Goal: Obtain resource: Download file/media

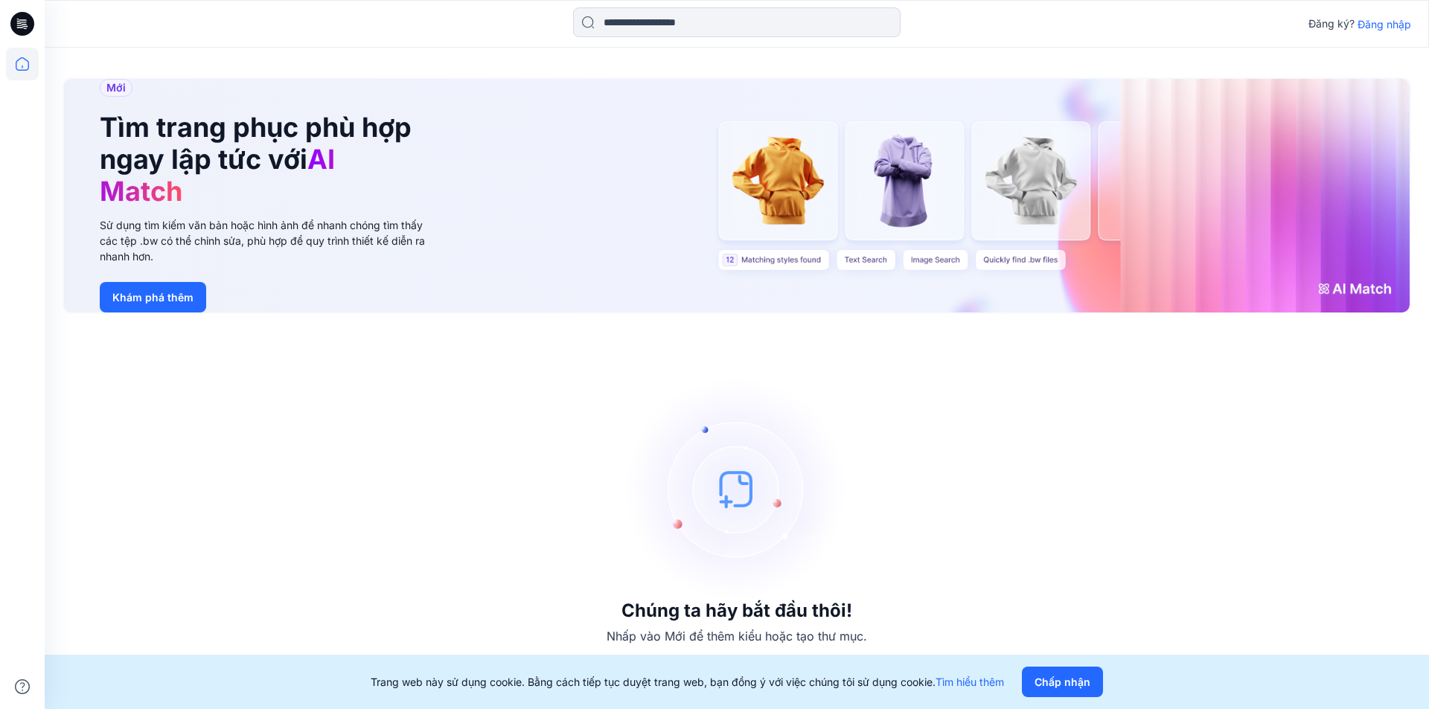
click at [1373, 20] on font "Đăng nhập" at bounding box center [1385, 24] width 54 height 13
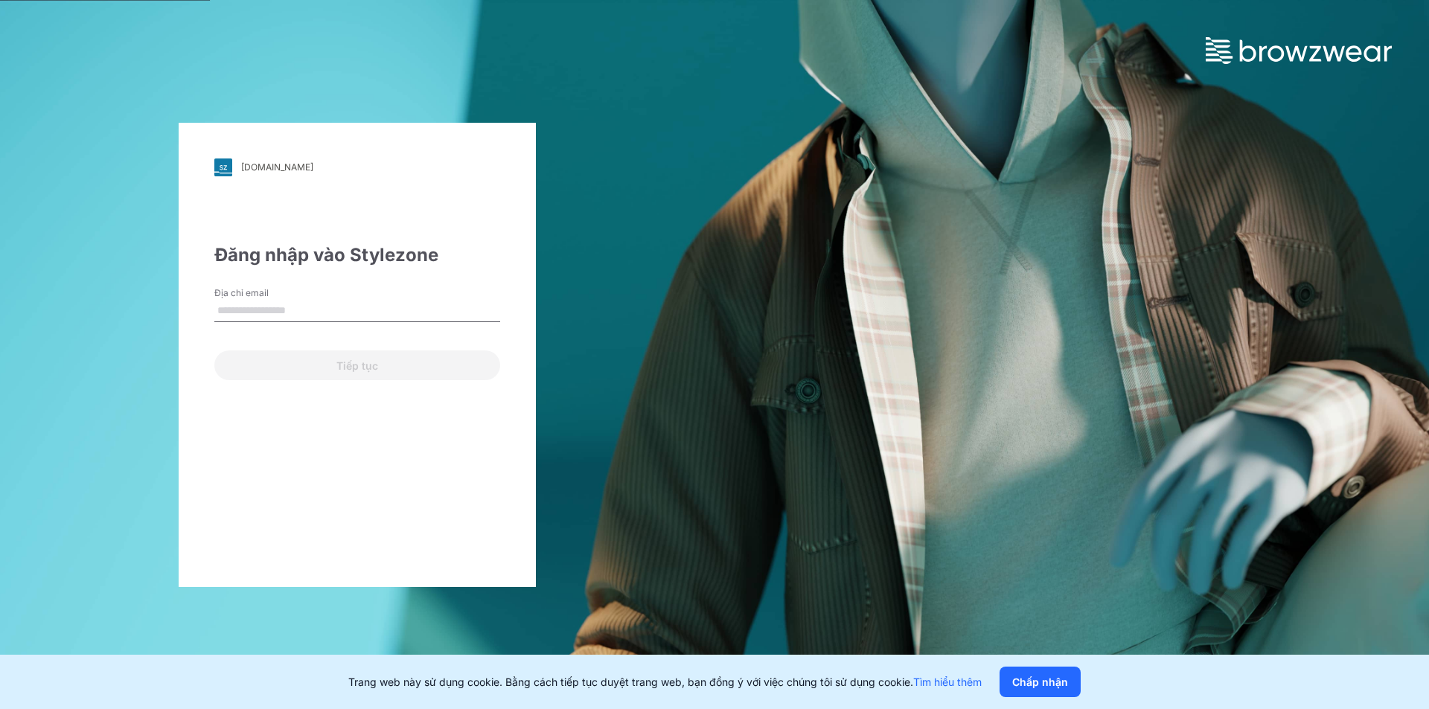
type input "**********"
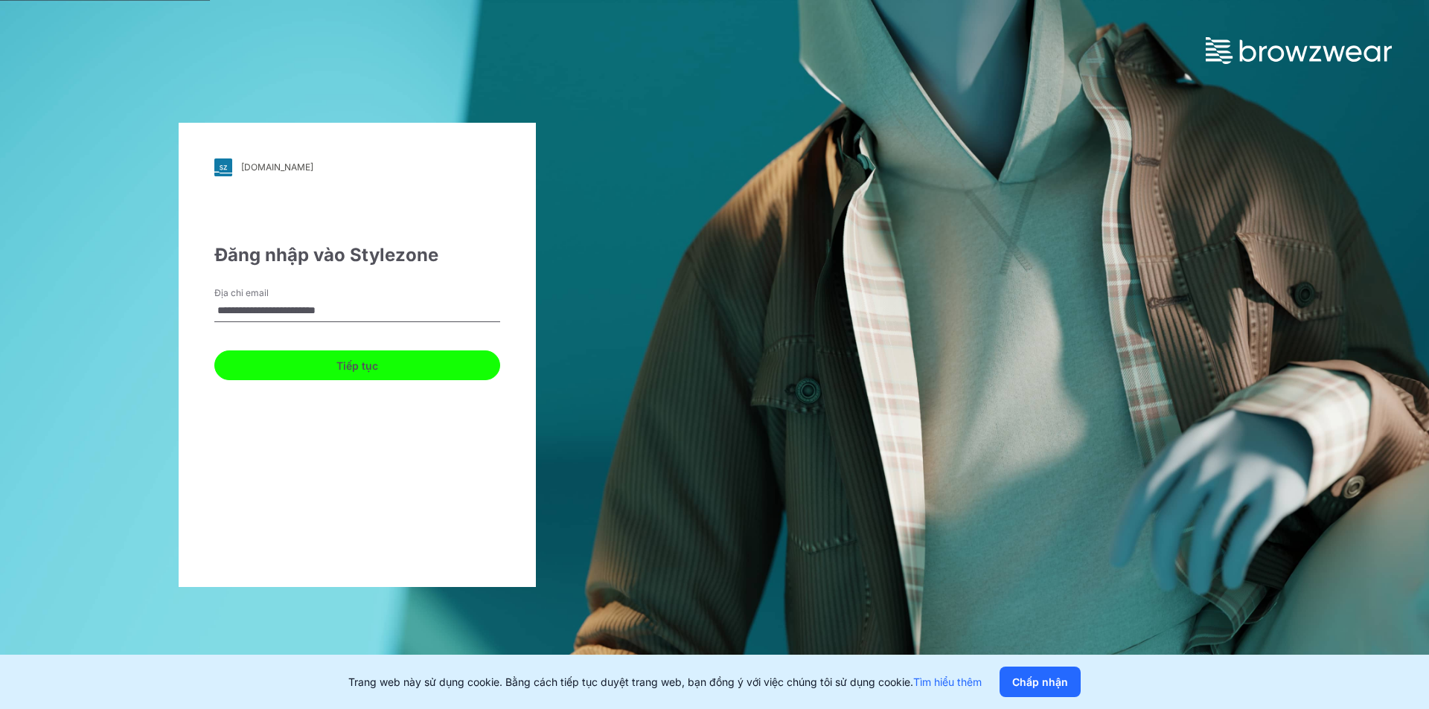
click at [350, 363] on font "Tiếp tục" at bounding box center [357, 366] width 42 height 13
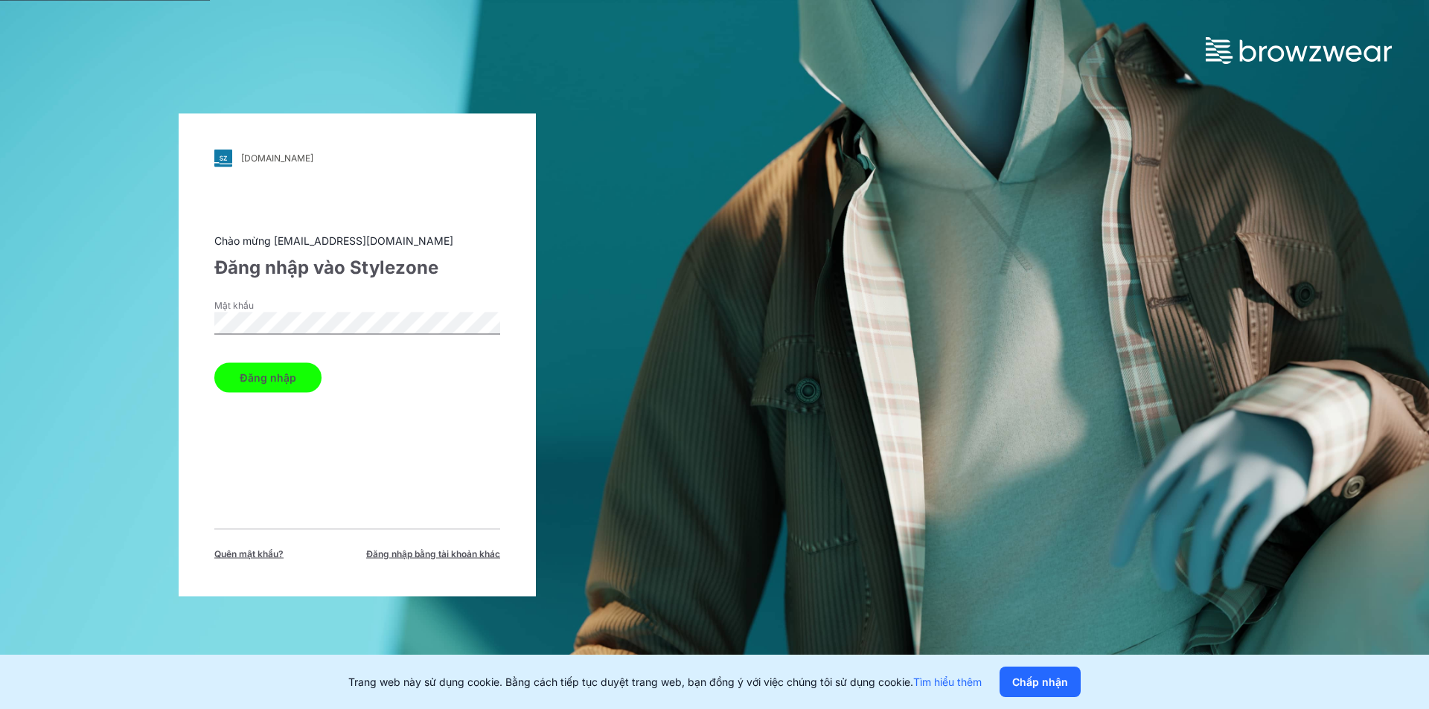
click at [283, 374] on font "Đăng nhập" at bounding box center [268, 377] width 57 height 13
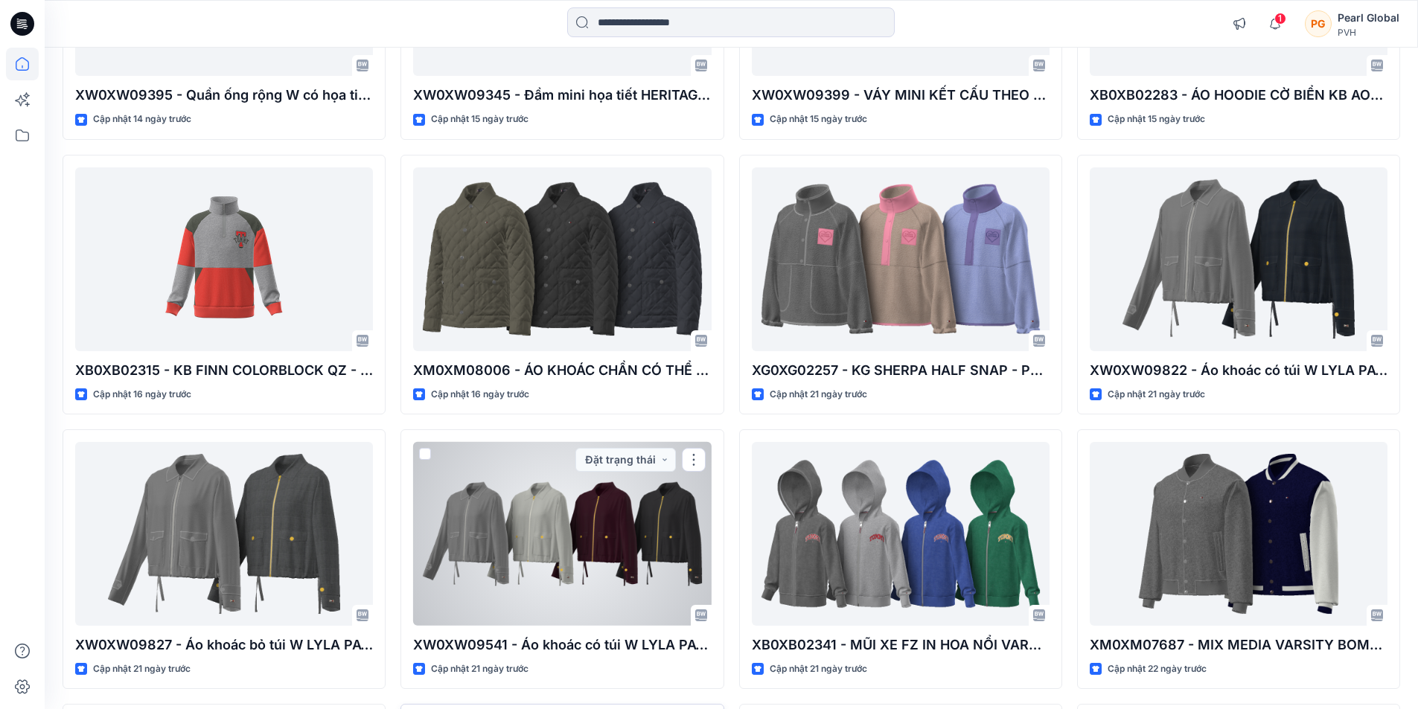
scroll to position [827, 0]
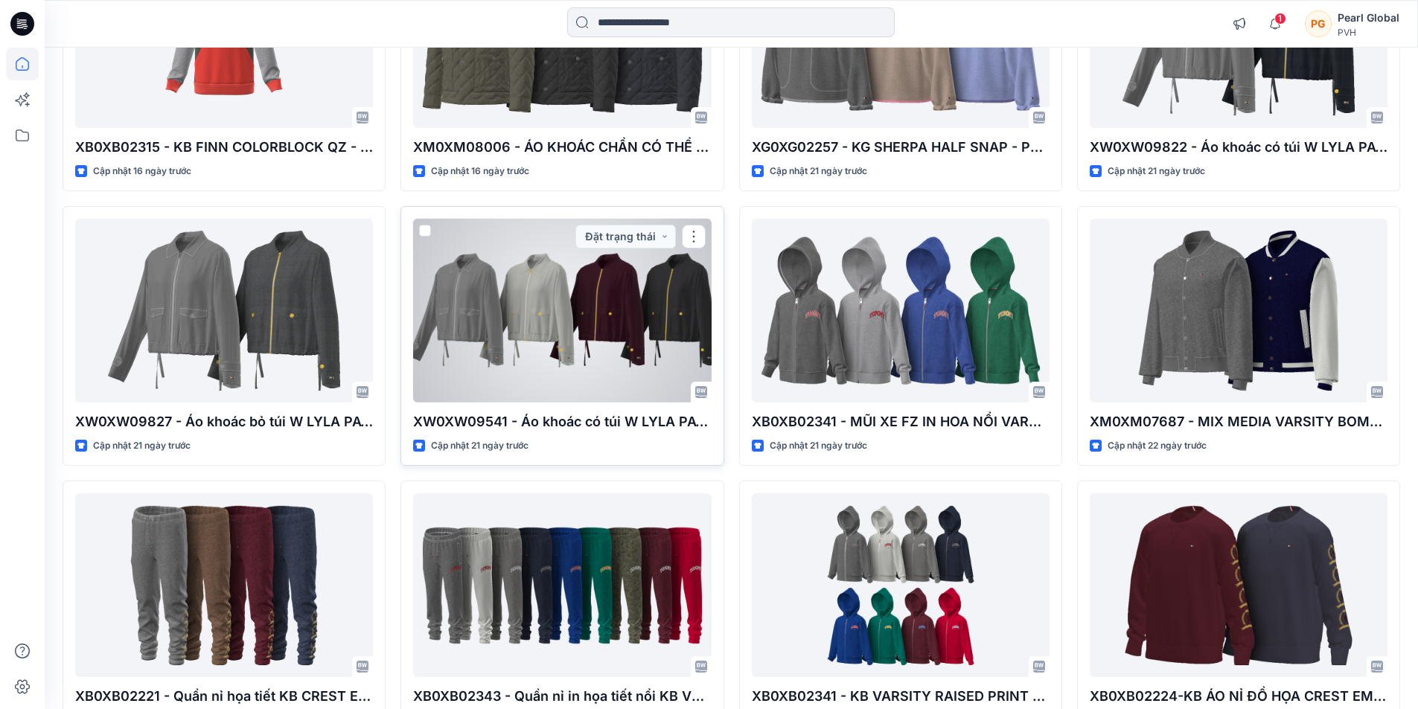
click at [627, 281] on div at bounding box center [562, 311] width 298 height 184
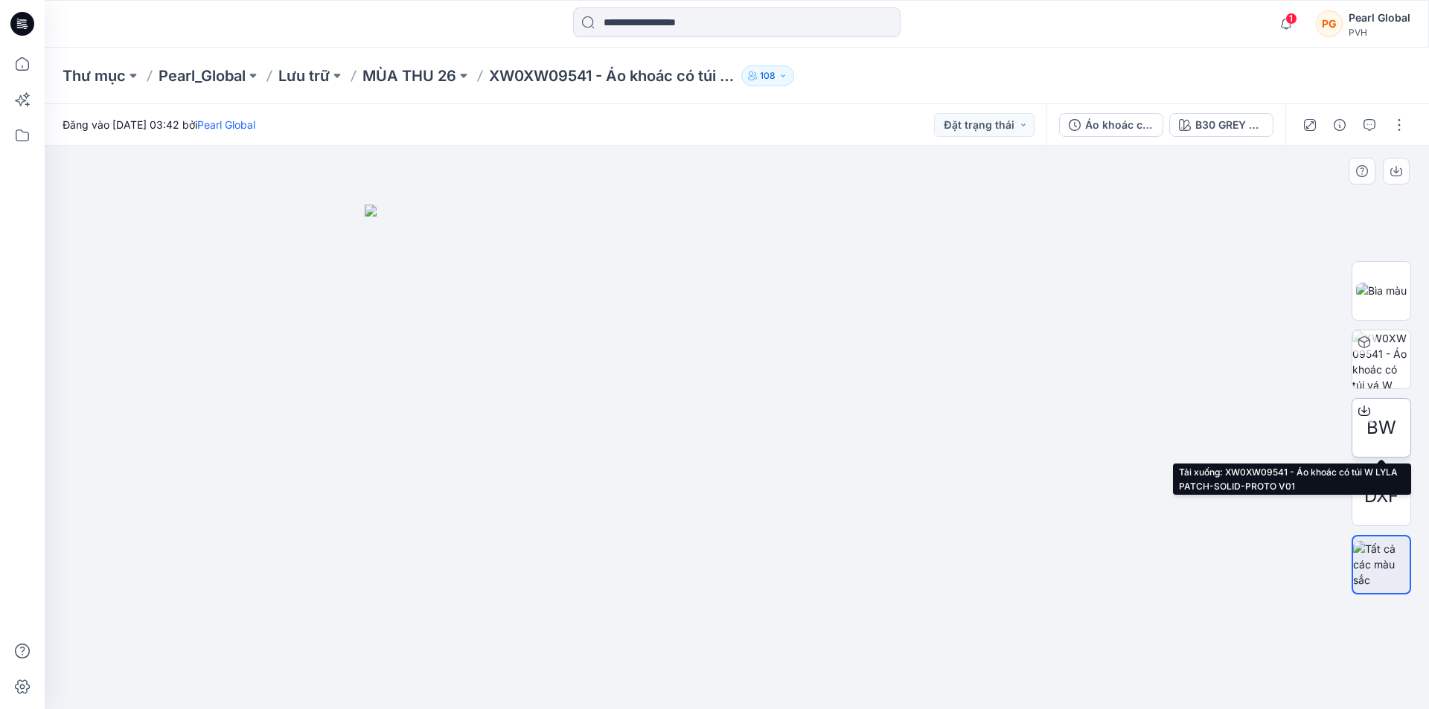
click at [1361, 412] on icon at bounding box center [1365, 411] width 12 height 12
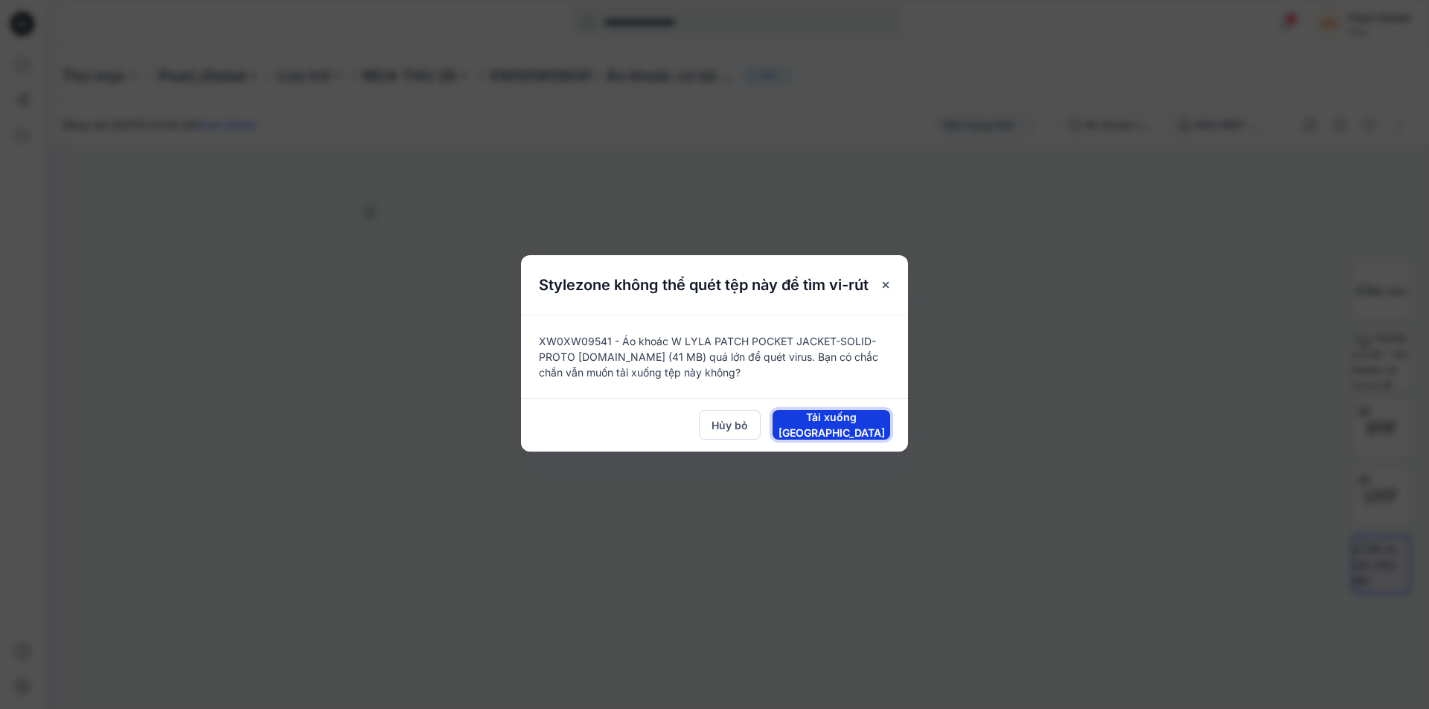
click at [816, 427] on font "Tải xuống [GEOGRAPHIC_DATA]" at bounding box center [832, 425] width 106 height 28
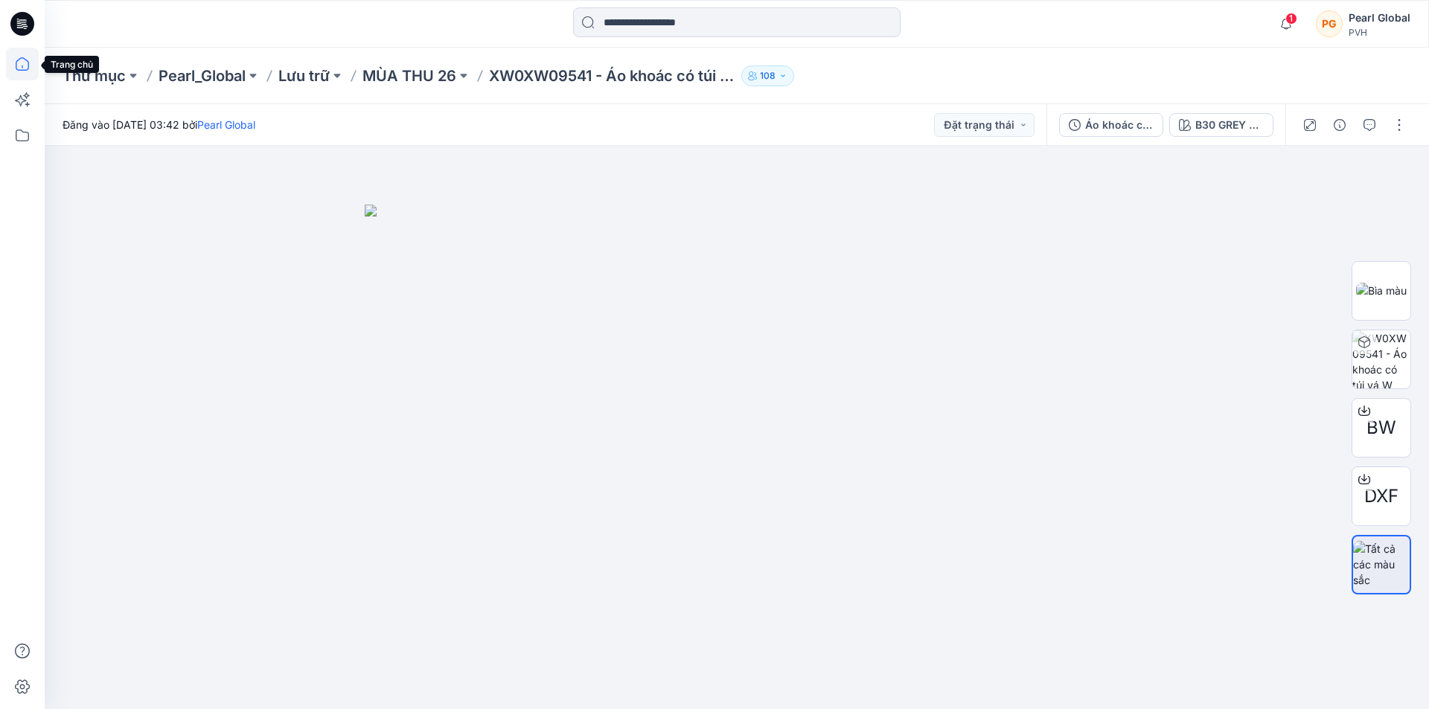
click at [19, 65] on icon at bounding box center [22, 64] width 33 height 33
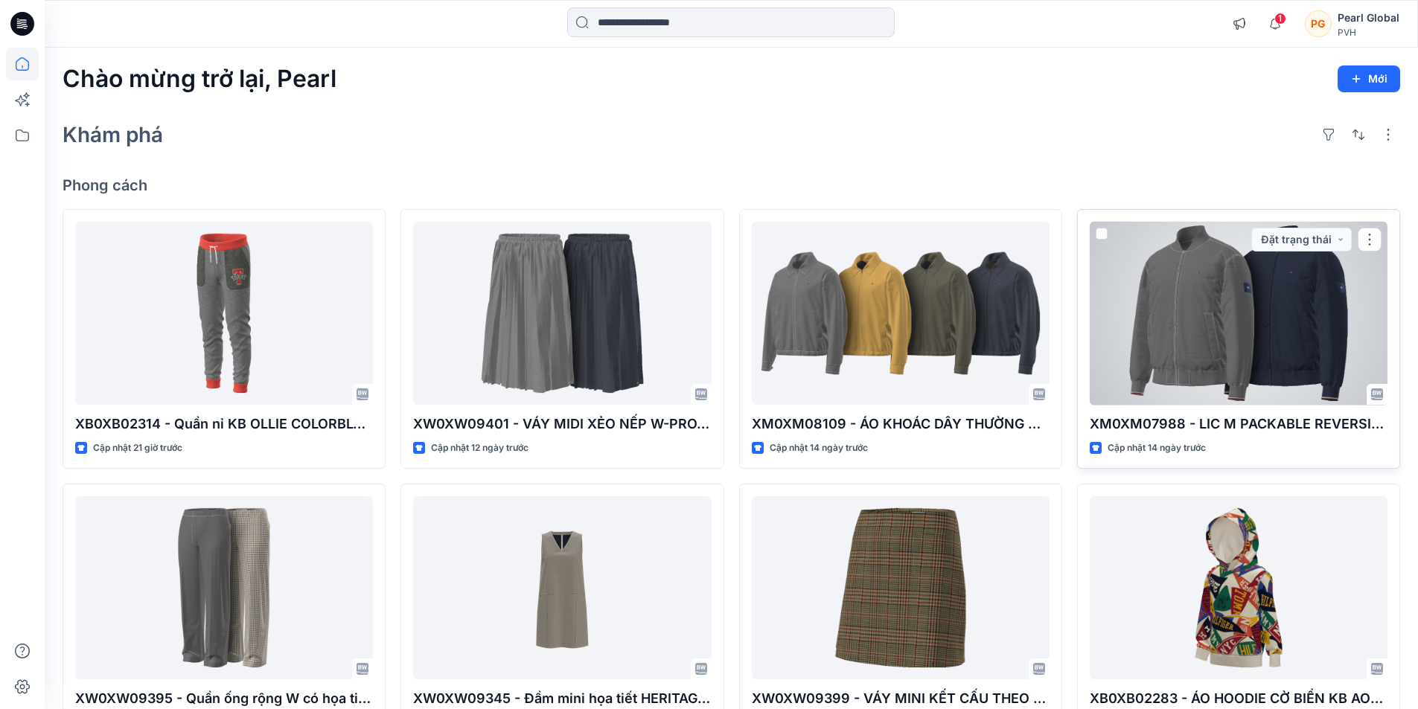
click at [1170, 342] on div at bounding box center [1239, 314] width 298 height 184
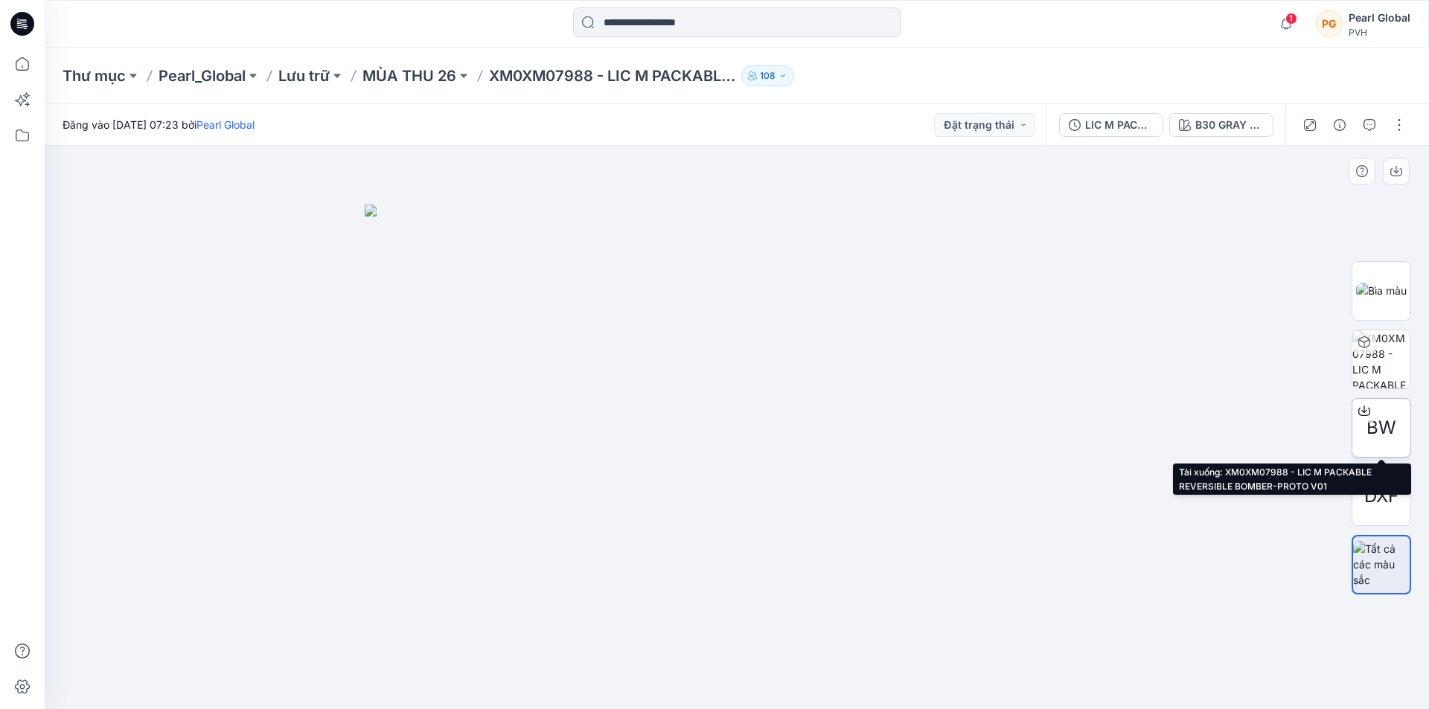
click at [1363, 412] on icon at bounding box center [1364, 408] width 6 height 7
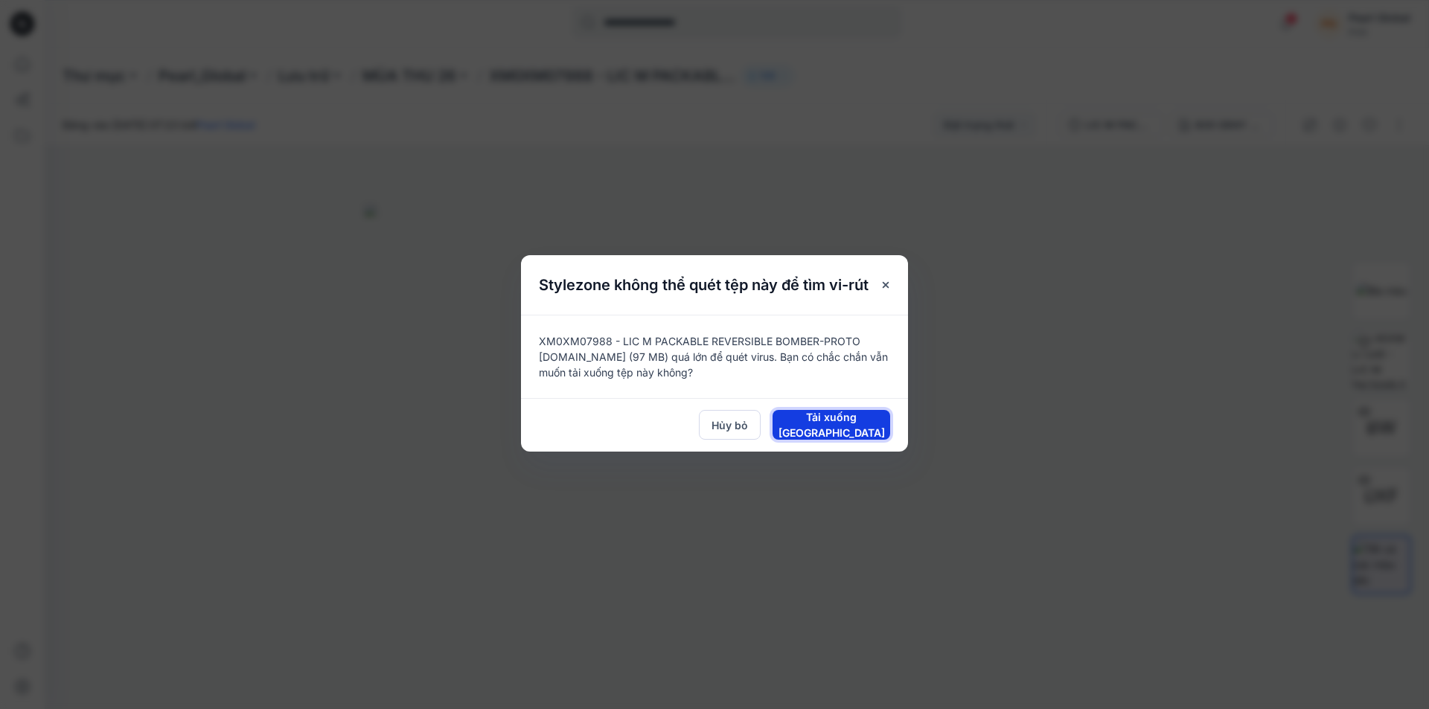
click at [815, 427] on font "Tải xuống [GEOGRAPHIC_DATA]" at bounding box center [832, 425] width 106 height 28
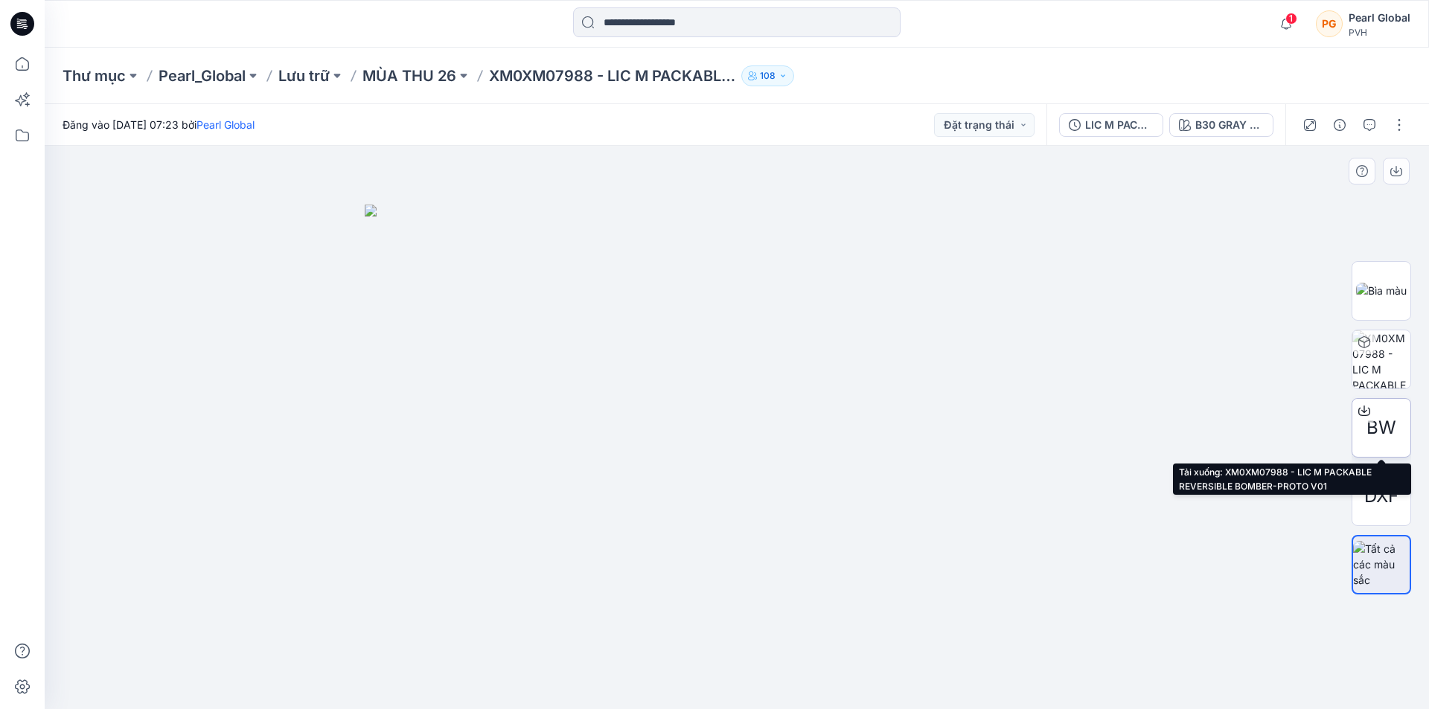
click at [1367, 407] on icon at bounding box center [1365, 411] width 12 height 12
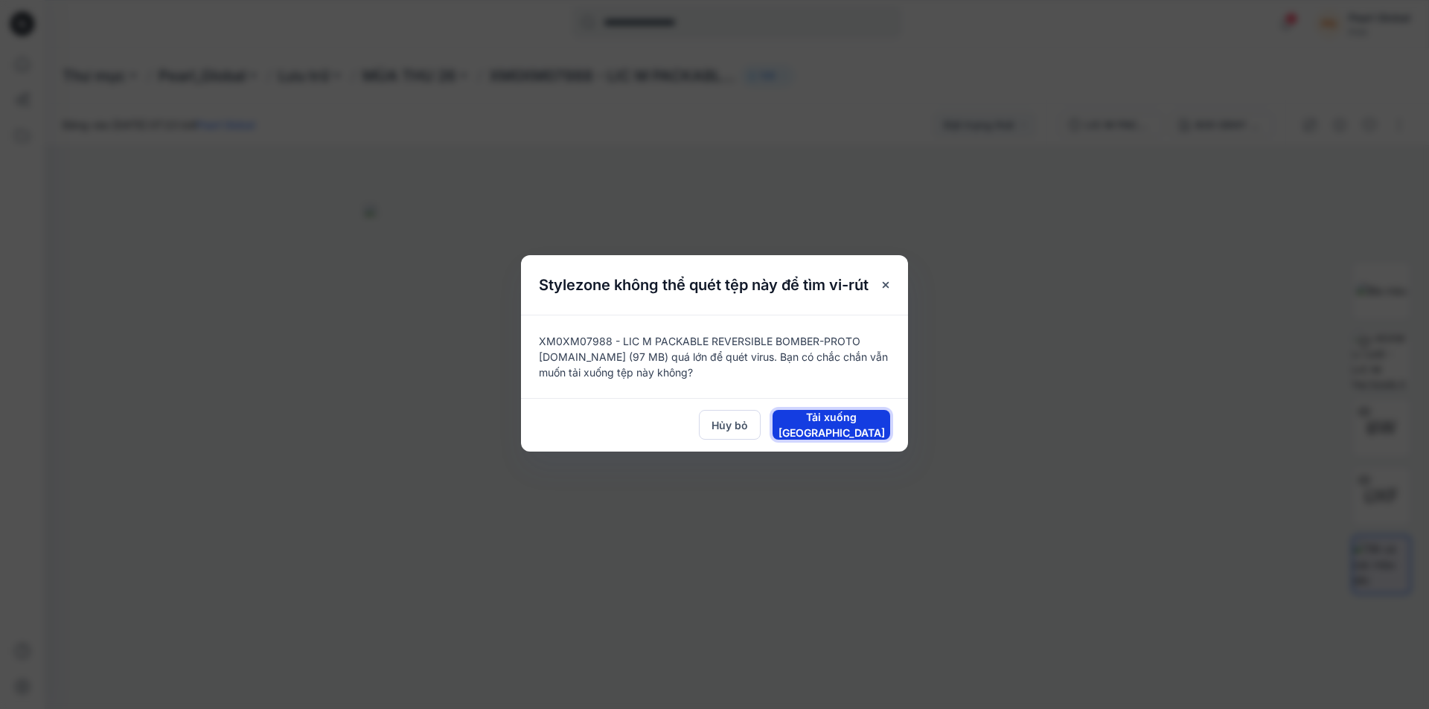
click at [806, 429] on font "Tải xuống [GEOGRAPHIC_DATA]" at bounding box center [832, 425] width 106 height 28
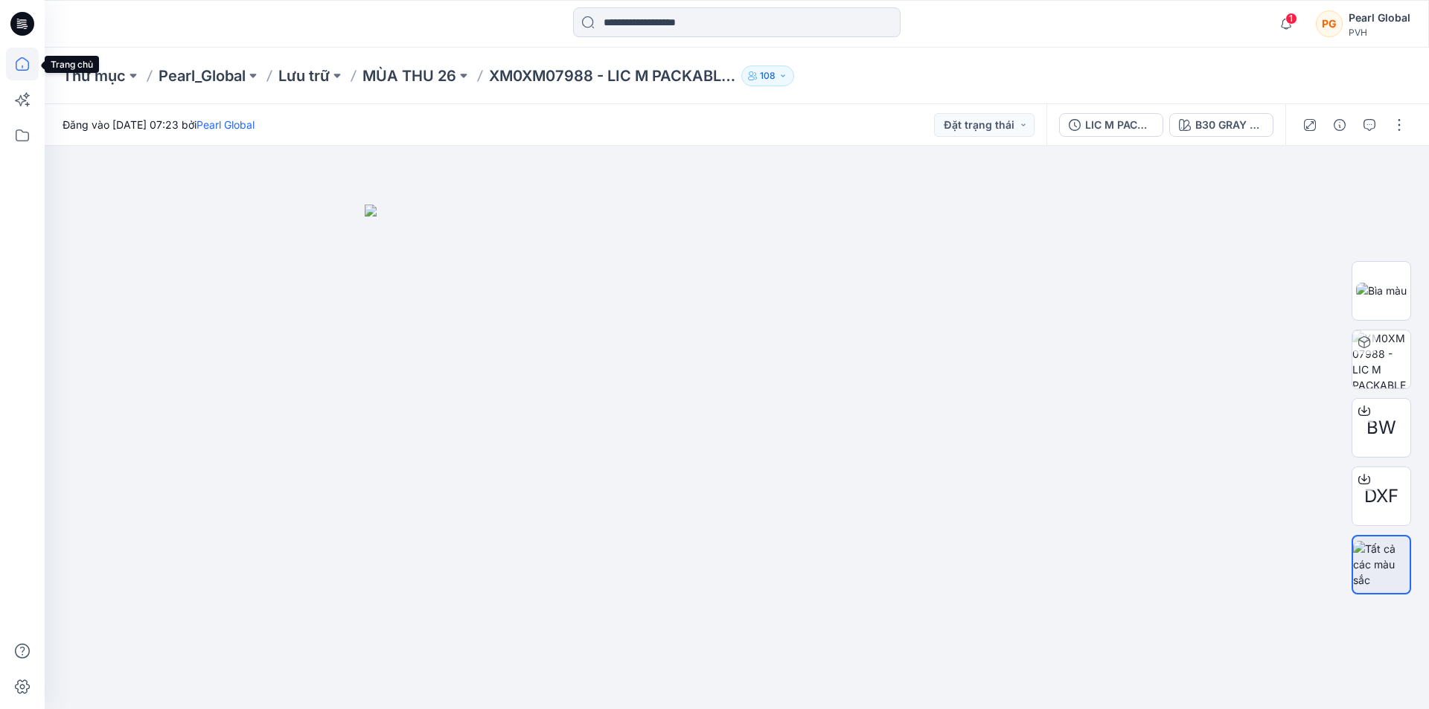
click at [24, 67] on icon at bounding box center [22, 64] width 33 height 33
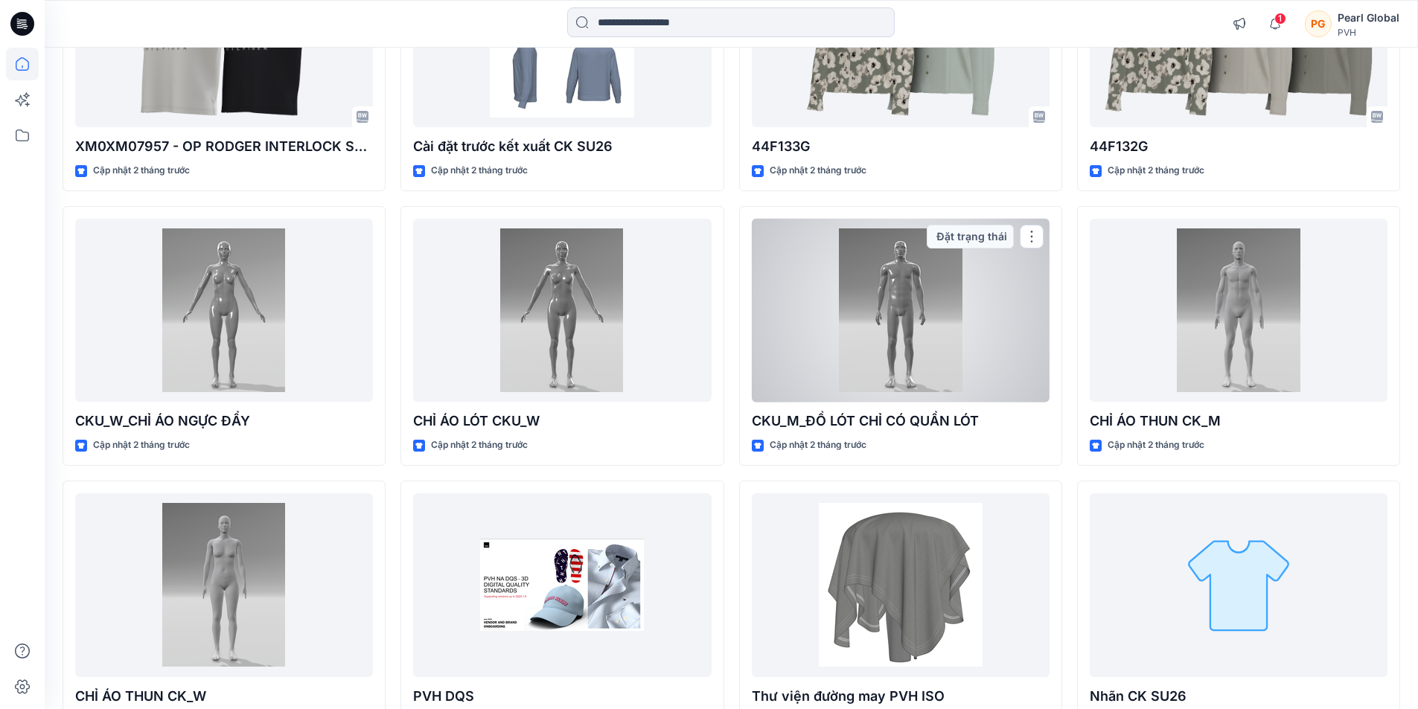
scroll to position [3450, 0]
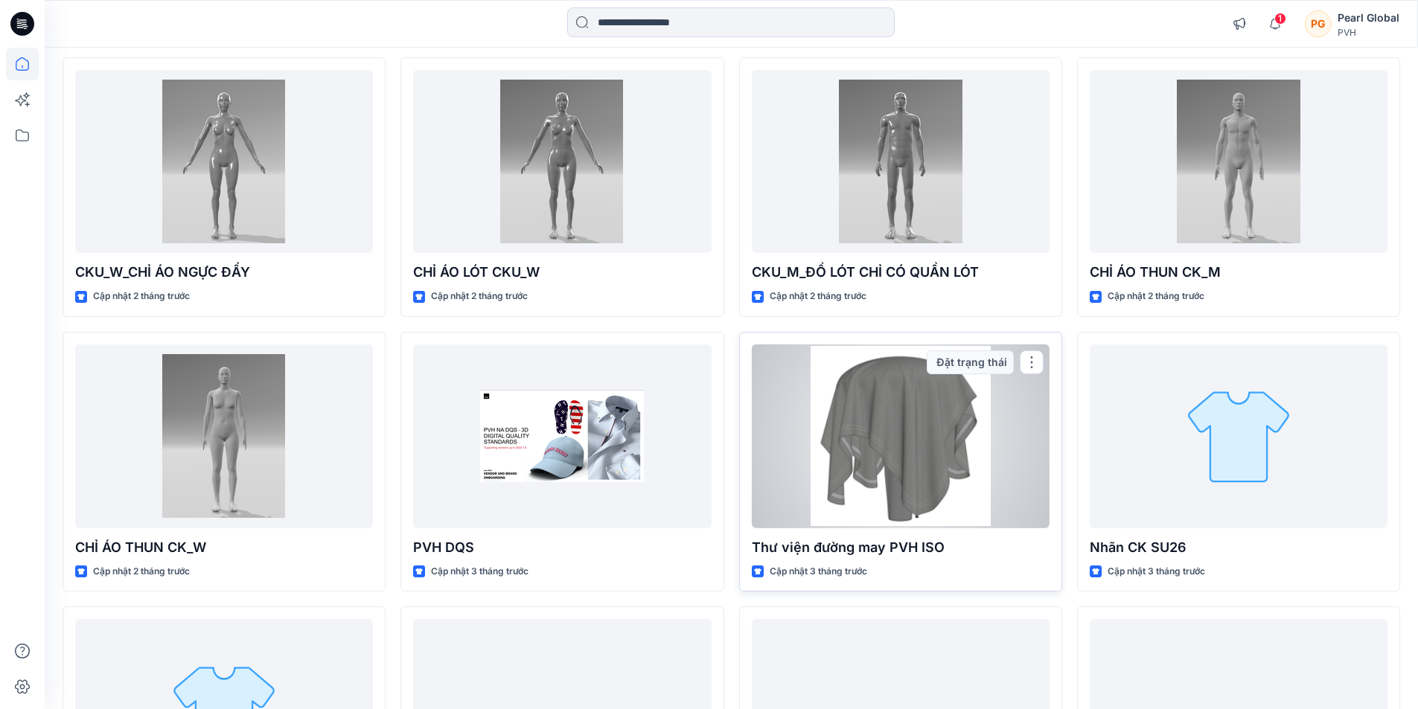
click at [995, 441] on div at bounding box center [901, 437] width 298 height 184
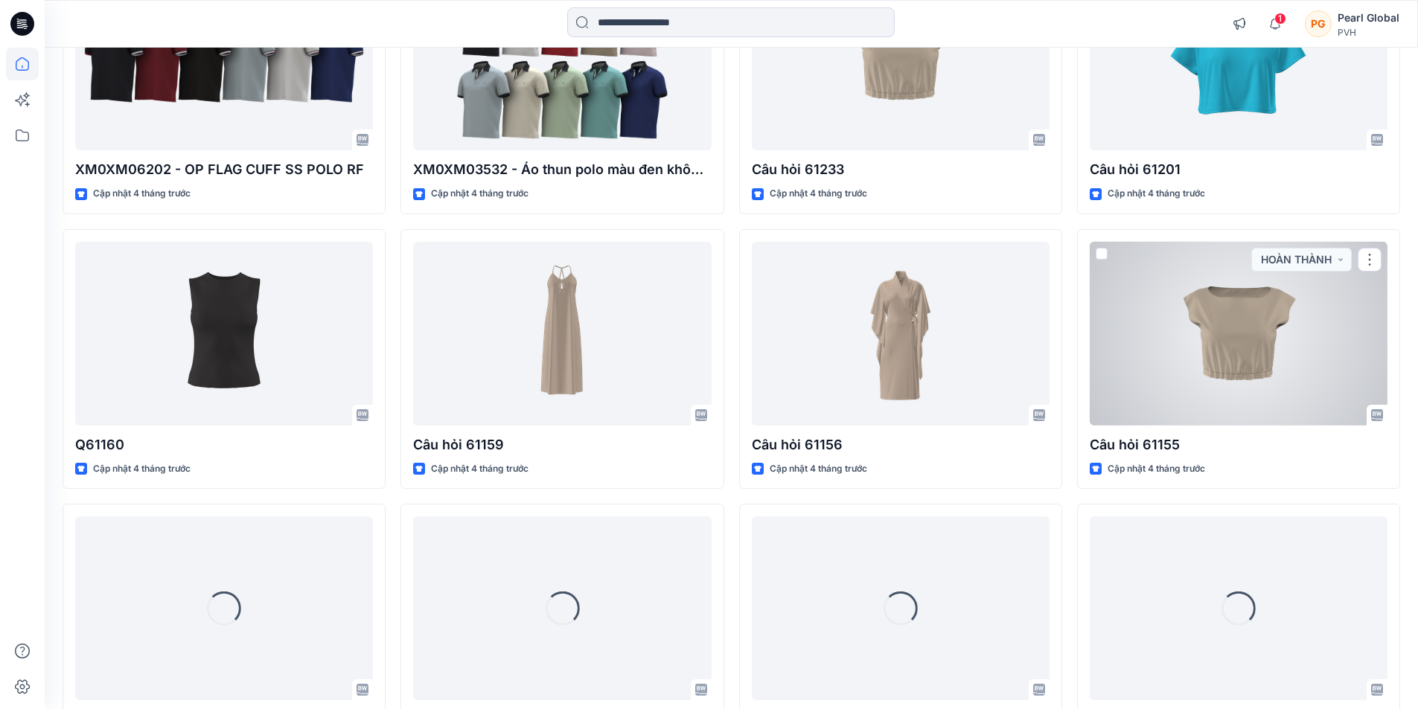
scroll to position [8098, 0]
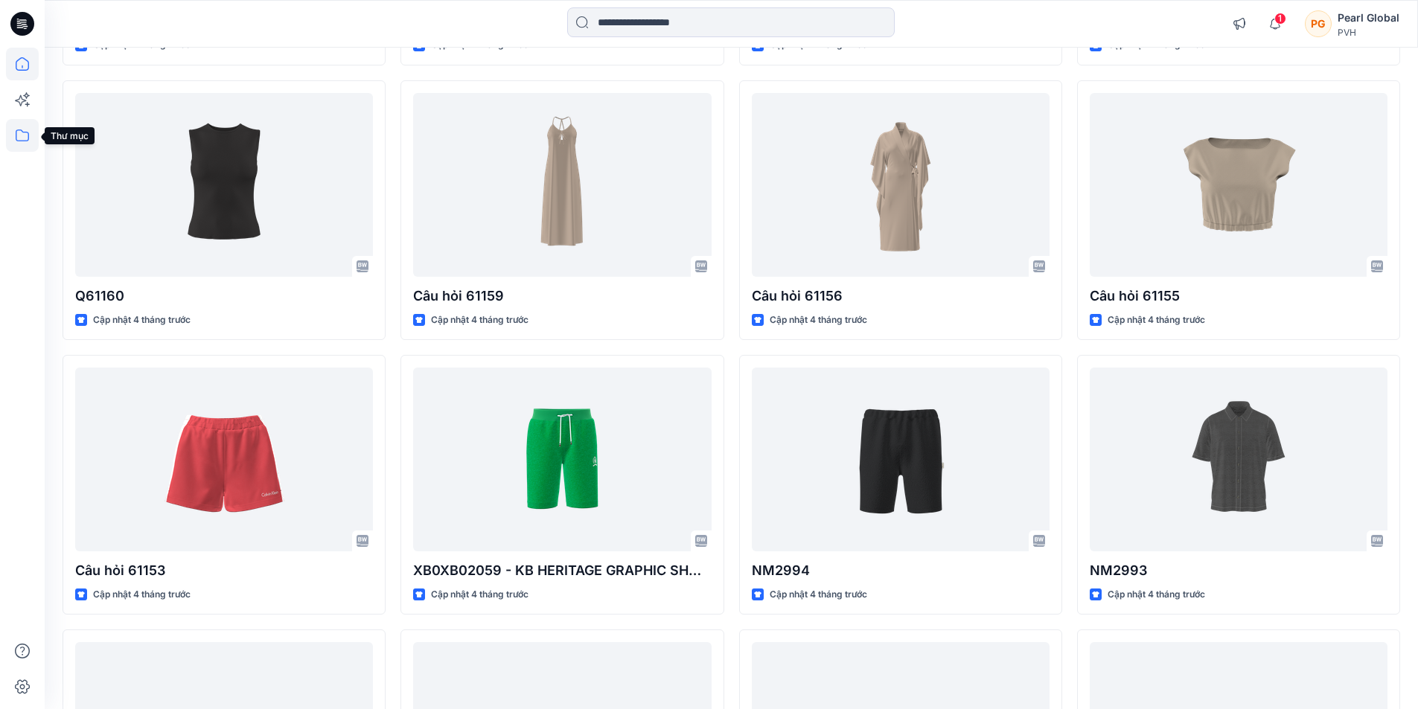
click at [27, 130] on icon at bounding box center [22, 135] width 33 height 33
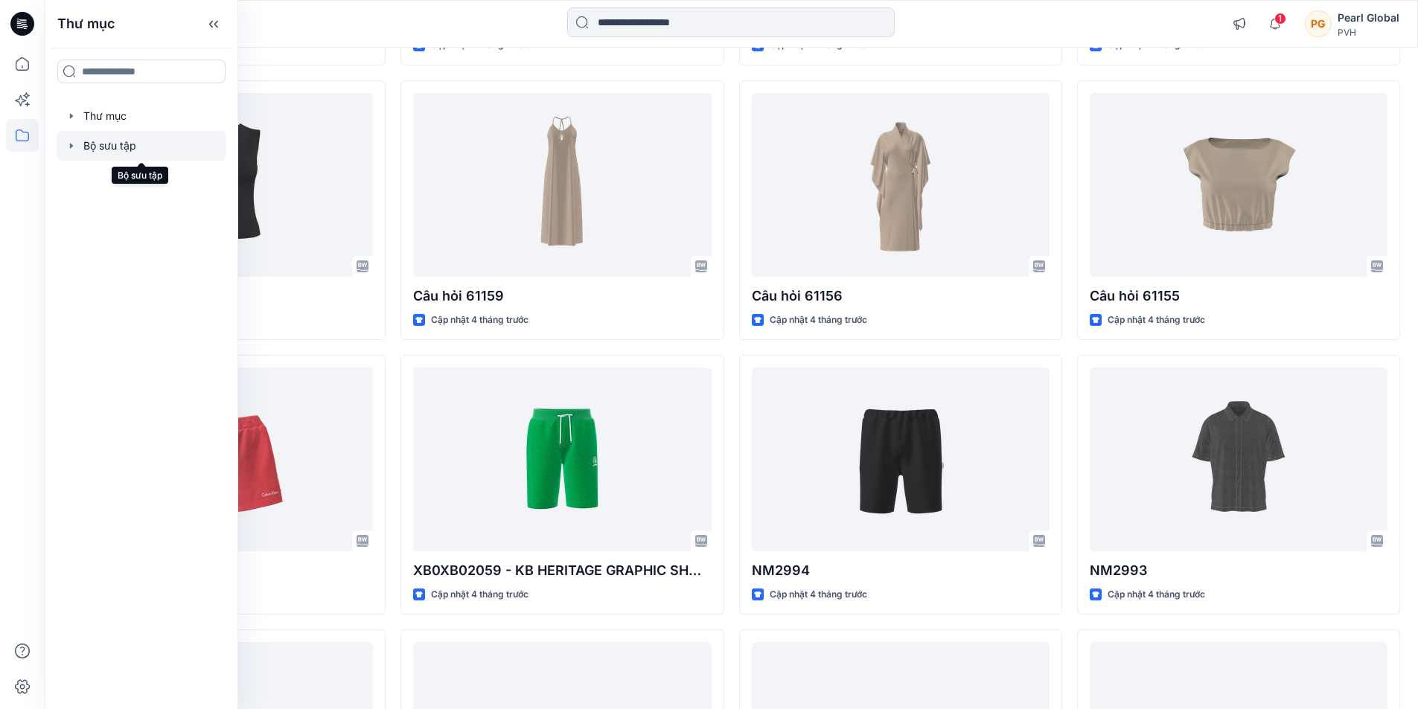
click at [133, 143] on div at bounding box center [142, 146] width 170 height 30
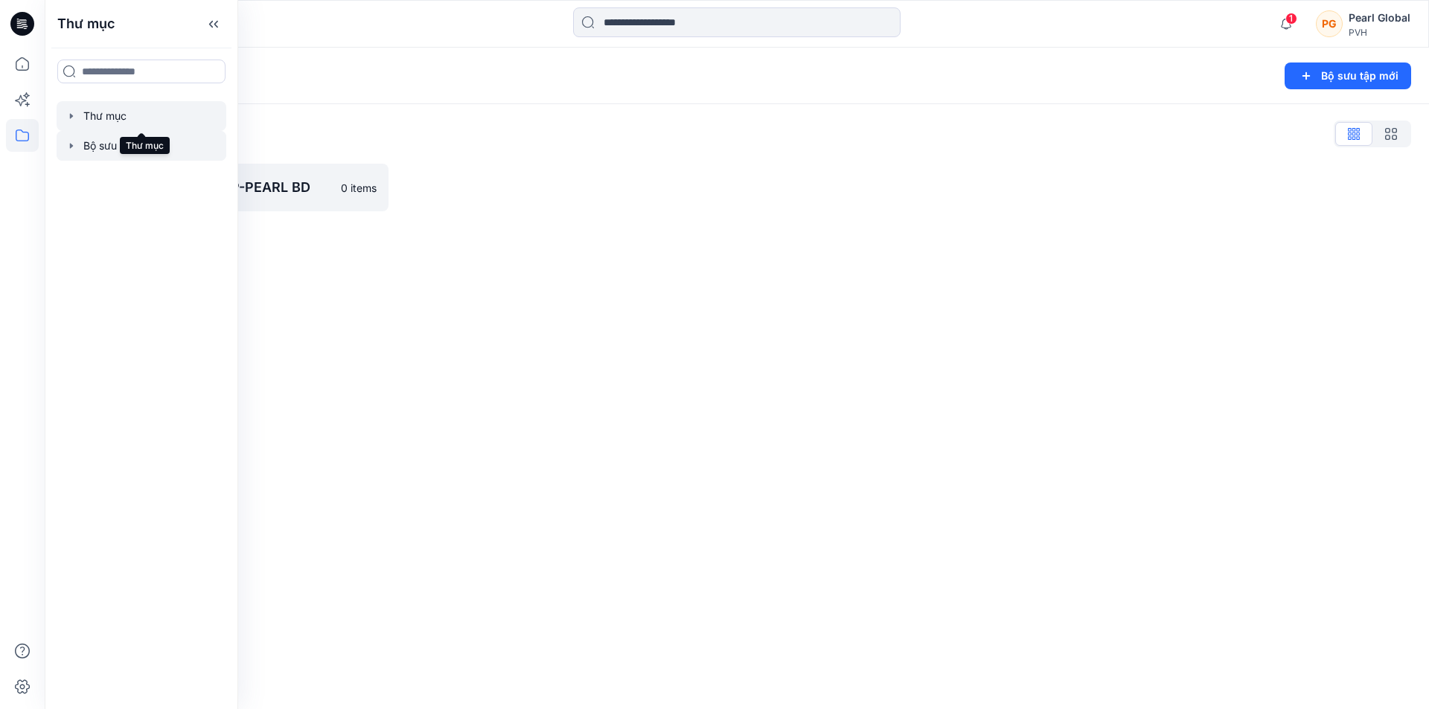
click at [124, 121] on div at bounding box center [142, 116] width 170 height 30
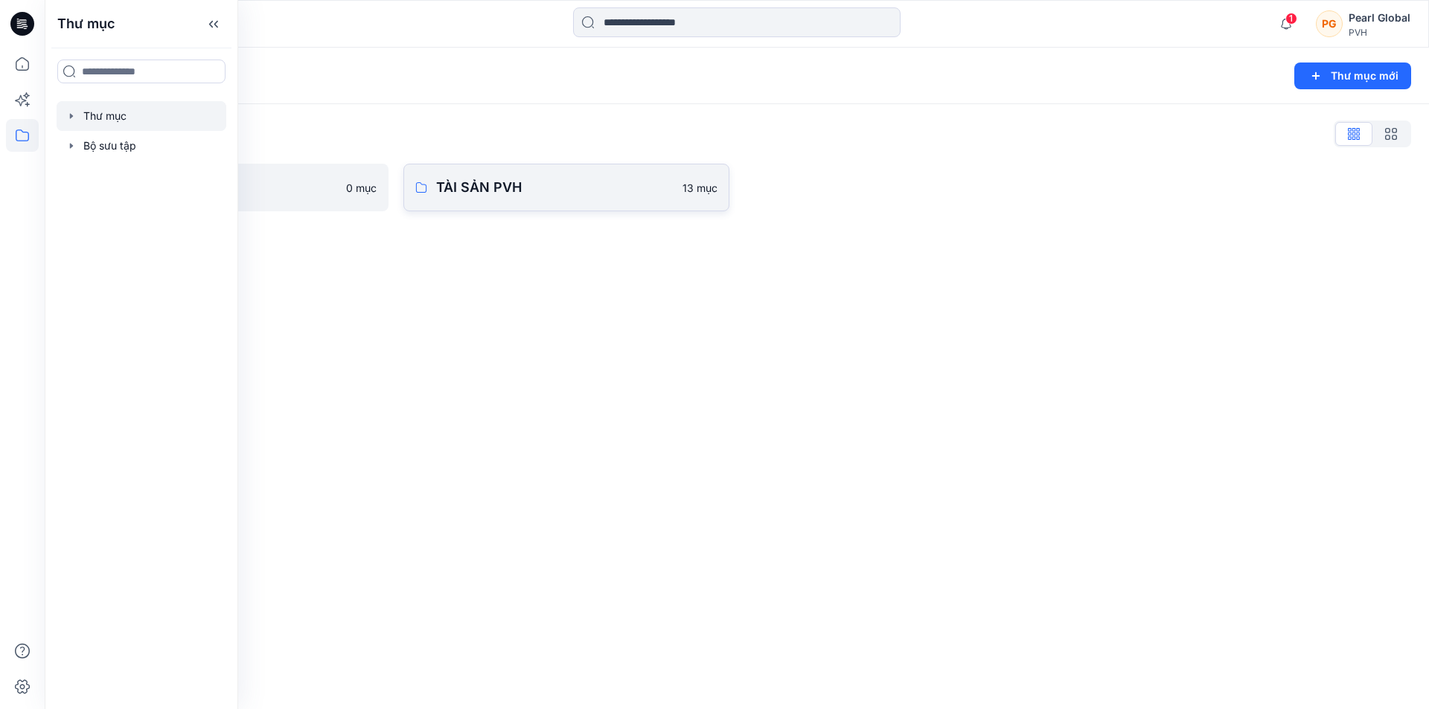
click at [575, 196] on p "TÀI SẢN PVH" at bounding box center [554, 187] width 237 height 21
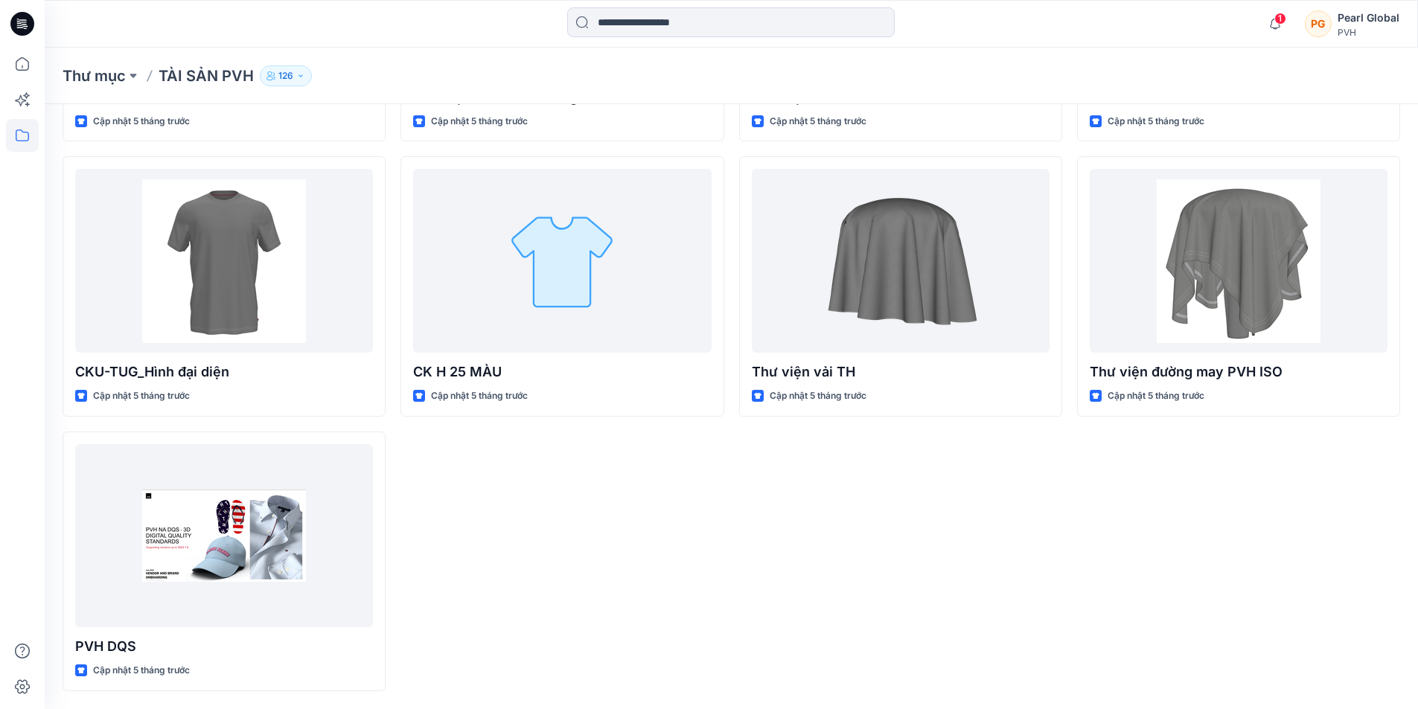
scroll to position [590, 0]
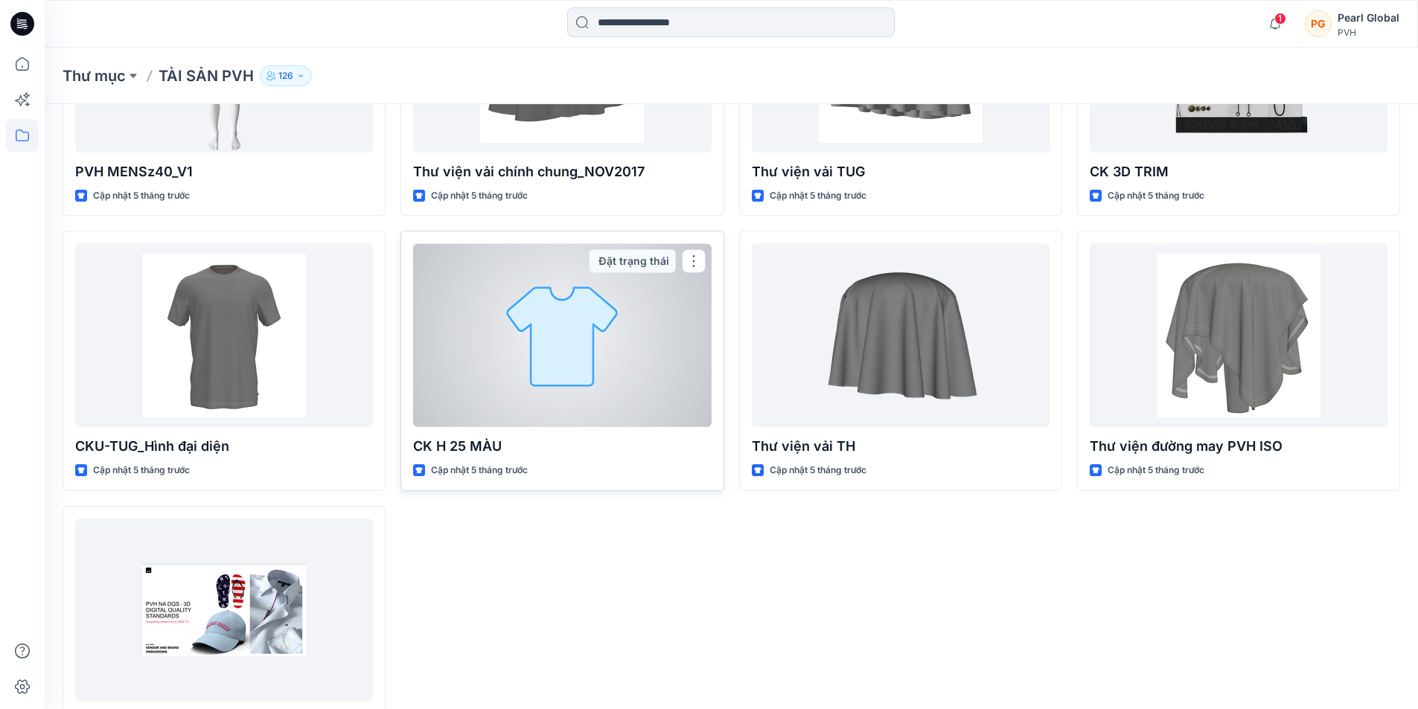
click at [634, 395] on div at bounding box center [562, 335] width 298 height 184
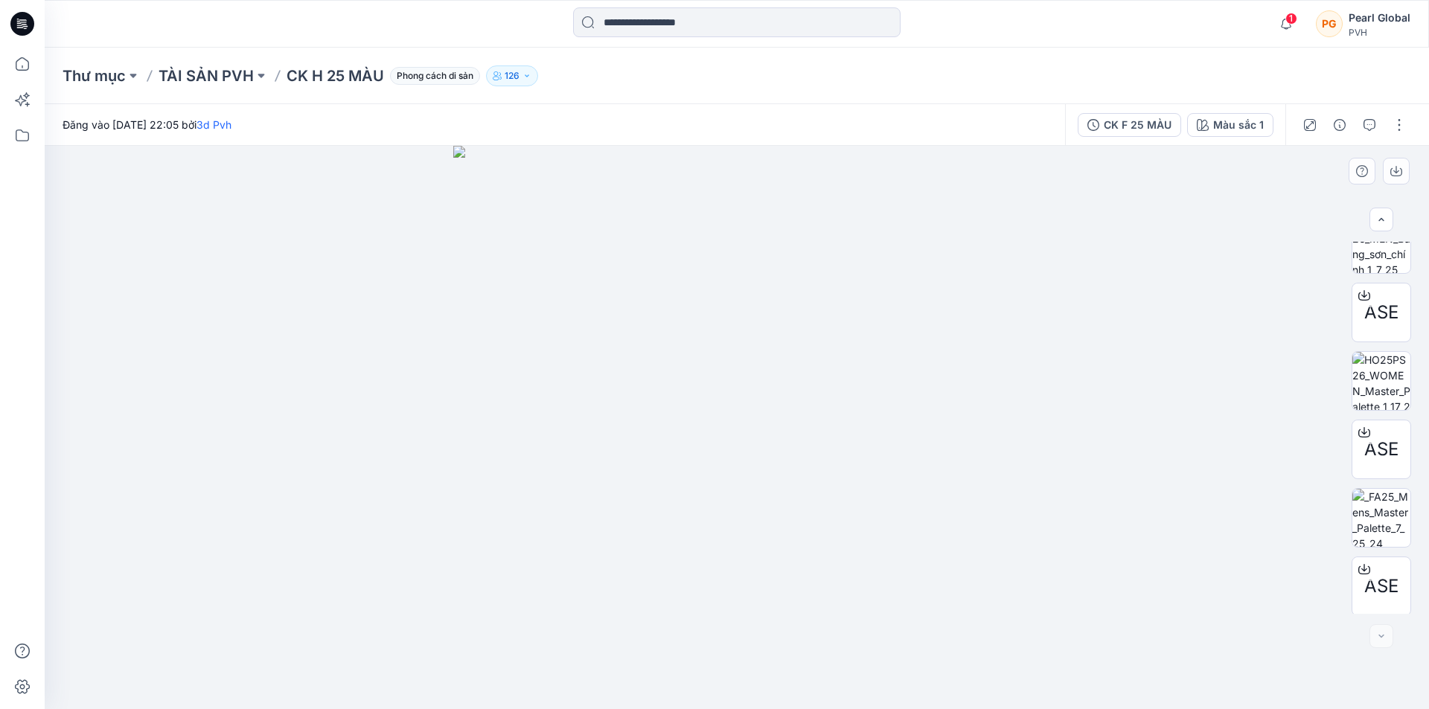
scroll to position [235, 0]
click at [1359, 566] on icon at bounding box center [1365, 567] width 12 height 12
click at [1359, 429] on icon at bounding box center [1365, 430] width 12 height 12
click at [1361, 291] on icon at bounding box center [1364, 290] width 6 height 7
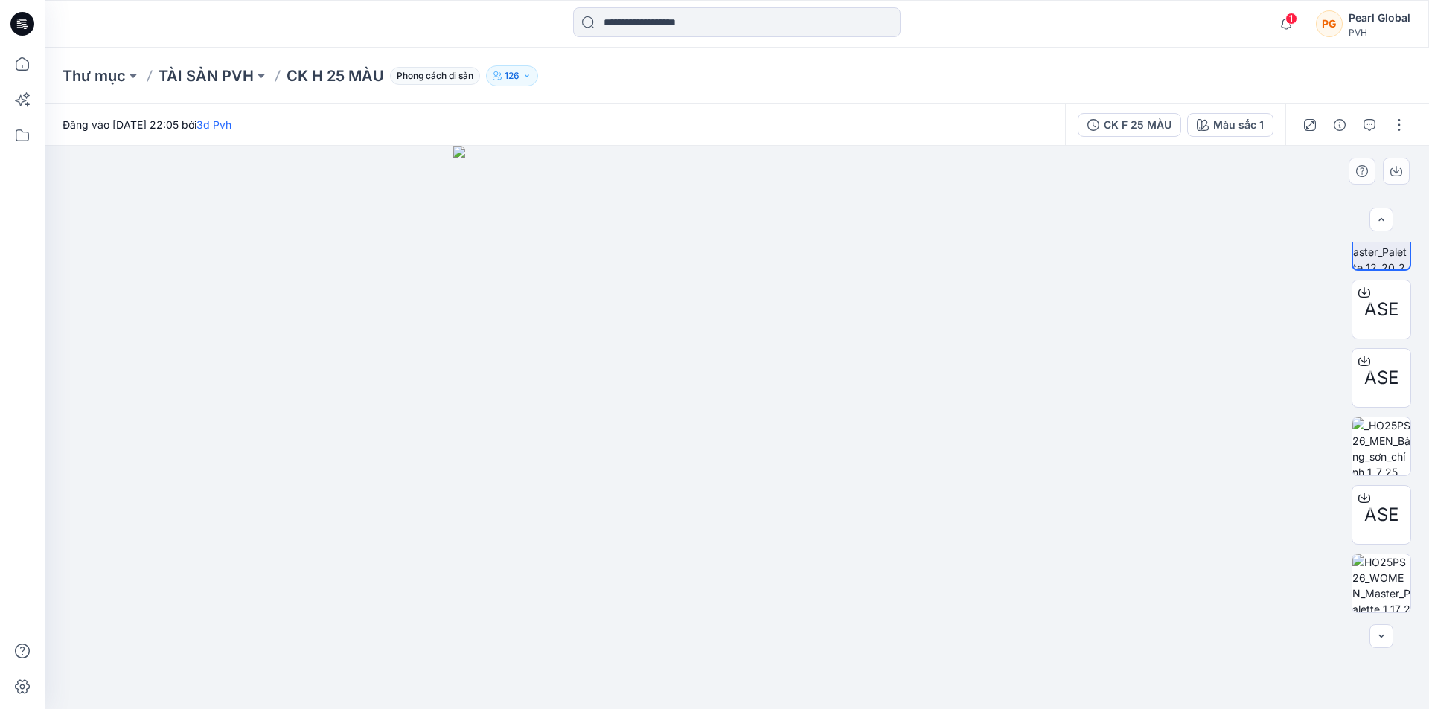
scroll to position [25, 0]
click at [1362, 367] on icon at bounding box center [1364, 363] width 6 height 7
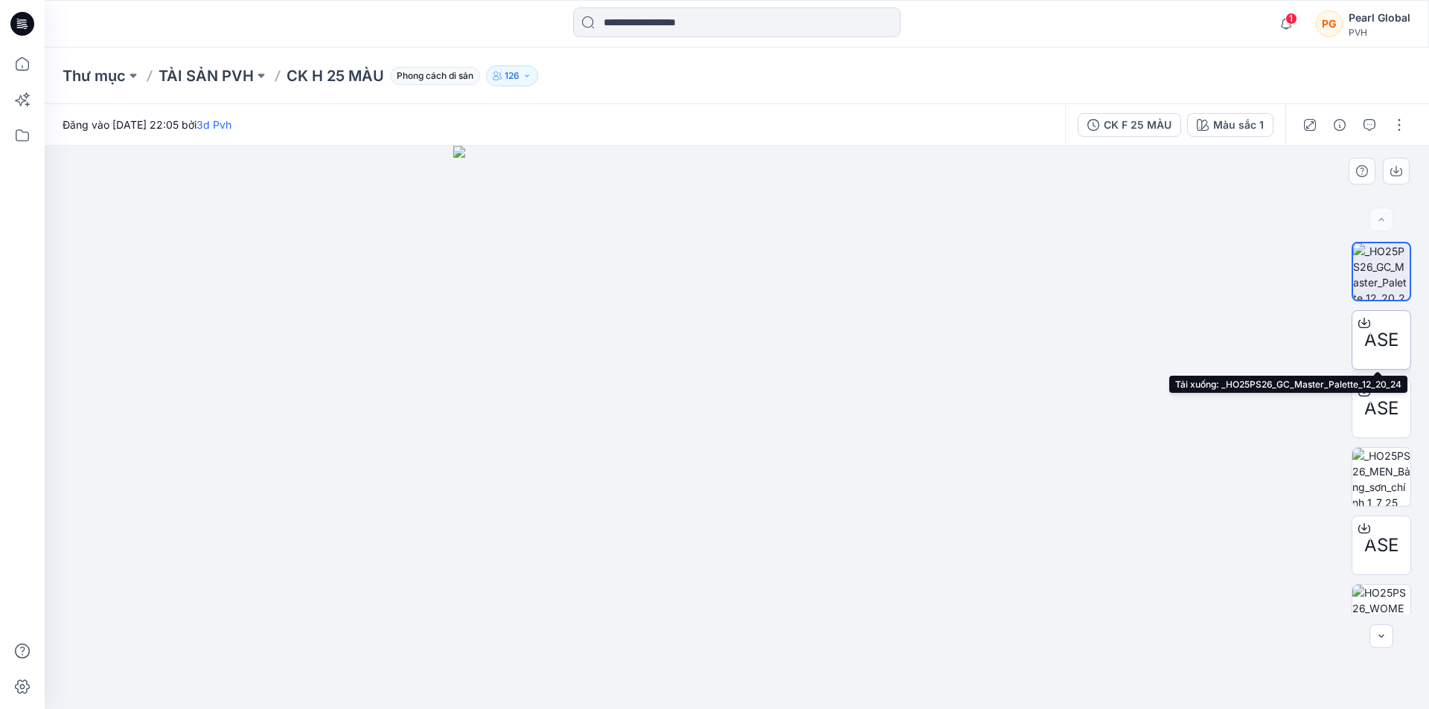
click at [1361, 321] on icon at bounding box center [1365, 323] width 12 height 12
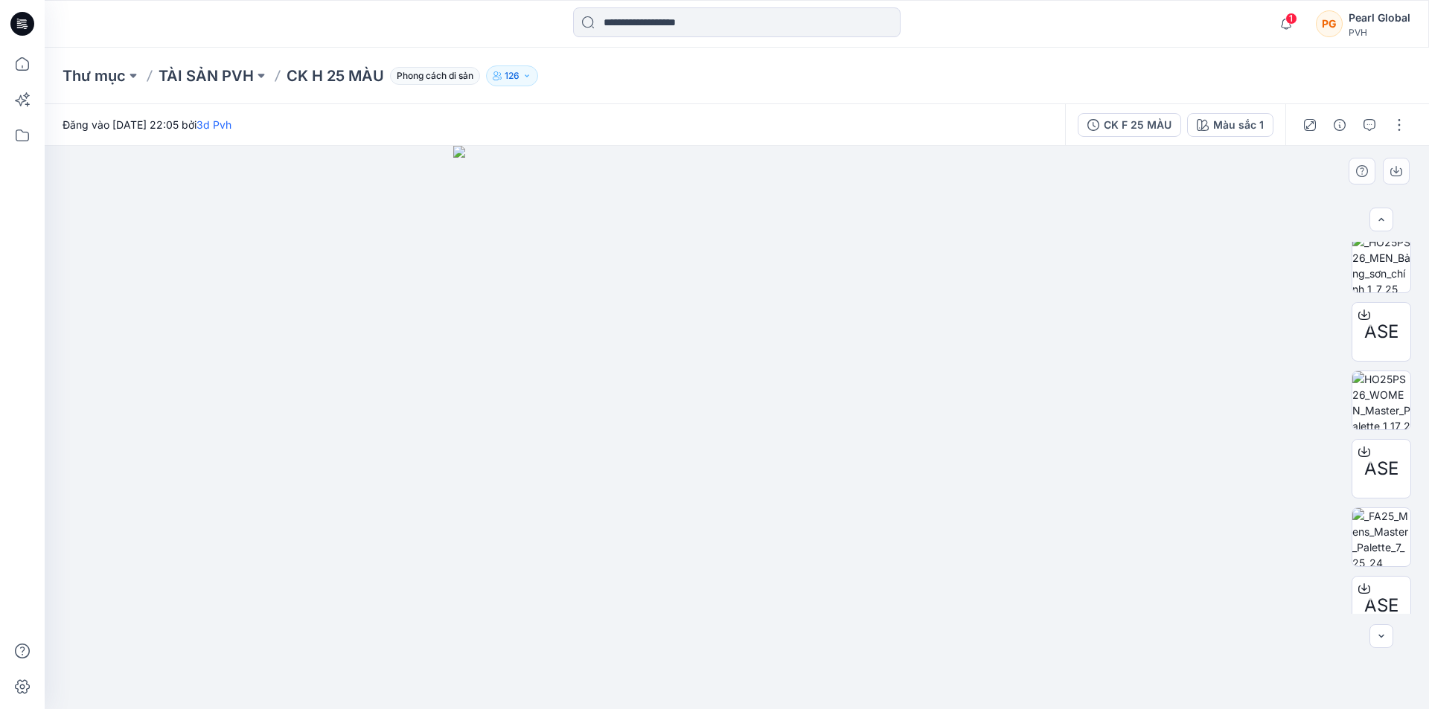
scroll to position [235, 0]
